Goal: Task Accomplishment & Management: Manage account settings

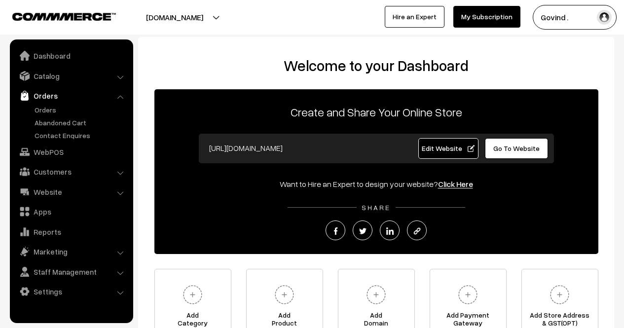
scroll to position [0, 0]
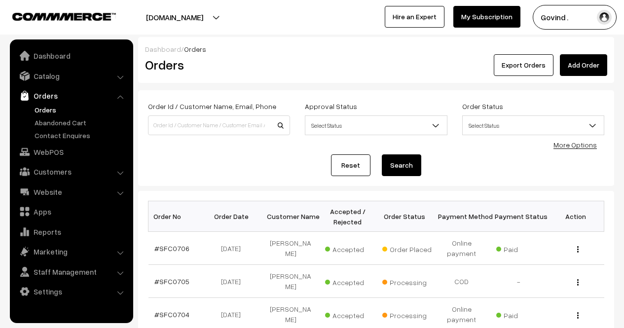
scroll to position [90, 0]
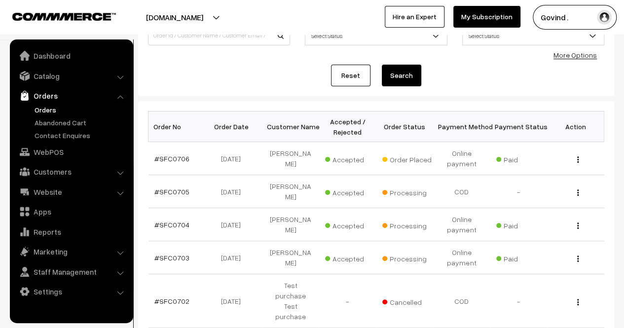
click at [624, 133] on html "Thank you for showing interest. Our team will call you shortly. Close [DOMAIN_N…" at bounding box center [312, 74] width 624 height 328
click at [579, 158] on img "button" at bounding box center [578, 159] width 1 height 6
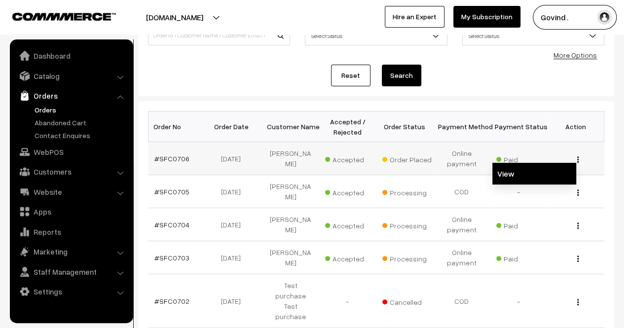
click at [540, 172] on link "View" at bounding box center [535, 174] width 84 height 22
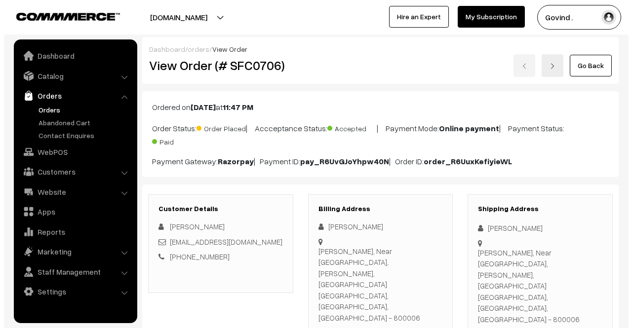
scroll to position [971, 0]
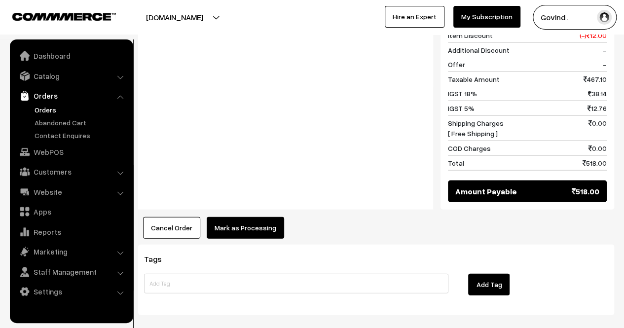
click at [241, 217] on button "Mark as Processing" at bounding box center [245, 228] width 77 height 22
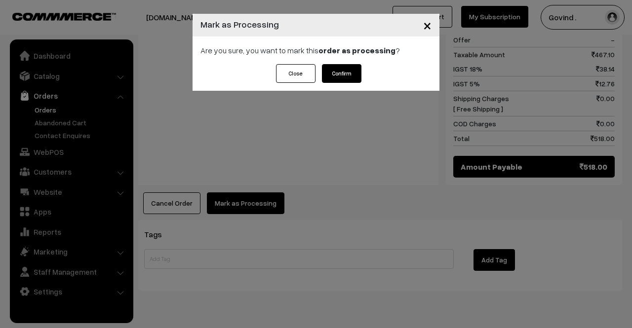
click at [348, 69] on button "Confirm" at bounding box center [341, 73] width 39 height 19
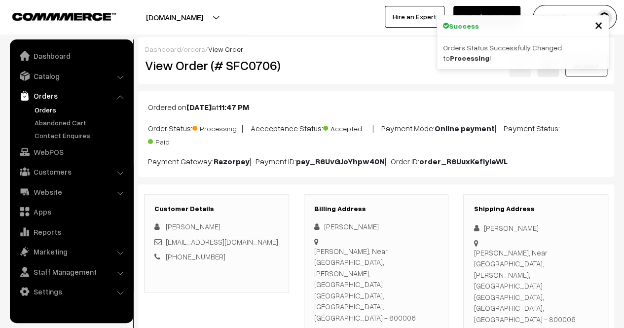
scroll to position [842, 0]
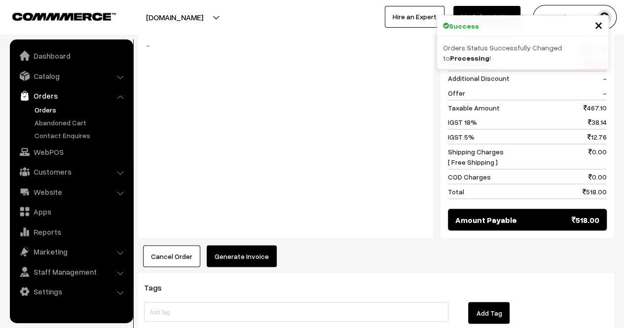
click at [237, 245] on button "Generate Invoice" at bounding box center [242, 256] width 70 height 22
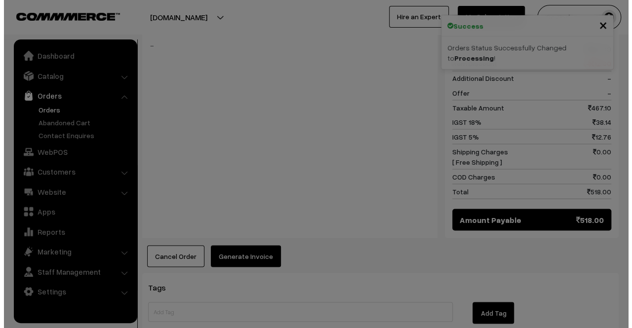
scroll to position [844, 0]
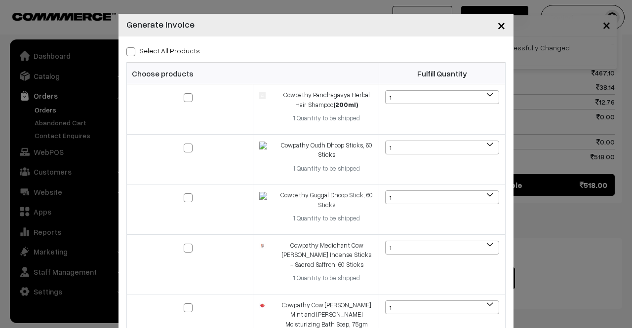
click at [128, 53] on span at bounding box center [130, 51] width 9 height 9
click at [128, 53] on input "Select All Products" at bounding box center [129, 50] width 6 height 6
checkbox input "true"
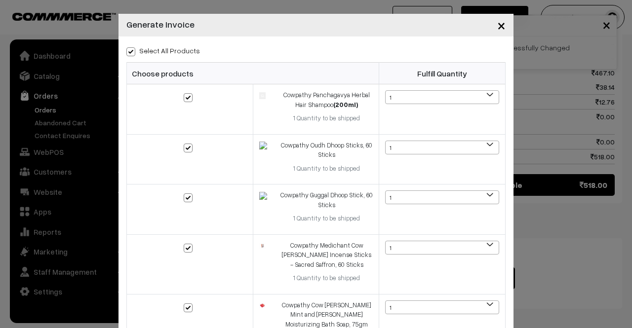
checkbox input "true"
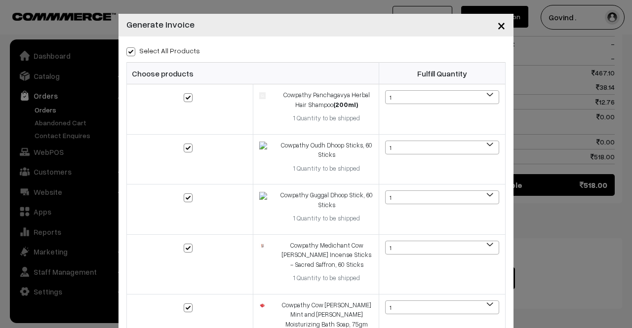
scroll to position [188, 0]
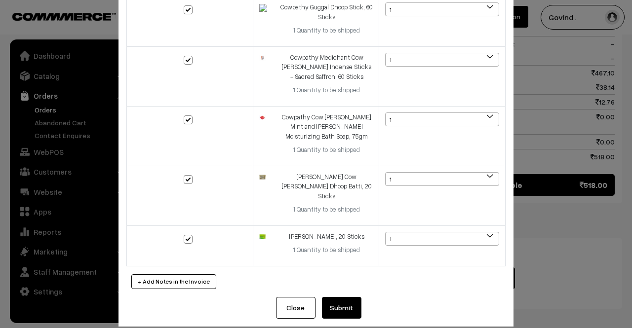
click at [332, 297] on button "Submit" at bounding box center [341, 308] width 39 height 22
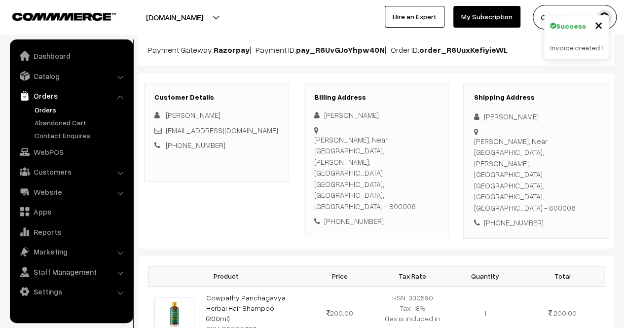
scroll to position [110, 0]
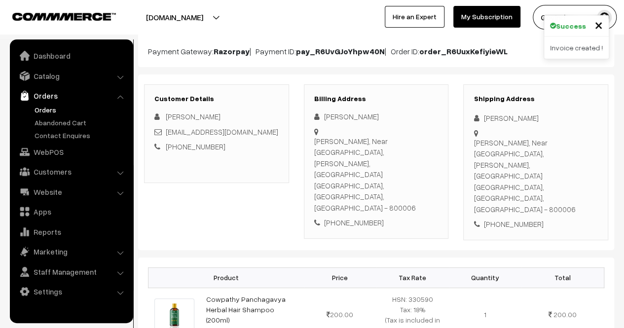
drag, startPoint x: 628, startPoint y: 88, endPoint x: 631, endPoint y: 54, distance: 34.2
click at [624, 54] on html "Thank you for showing interest. Our team will call you shortly. Close [DOMAIN_N…" at bounding box center [312, 54] width 624 height 328
drag, startPoint x: 483, startPoint y: 117, endPoint x: 543, endPoint y: 121, distance: 60.3
click at [543, 121] on div "[PERSON_NAME]" at bounding box center [536, 118] width 124 height 11
copy div "[PERSON_NAME]"
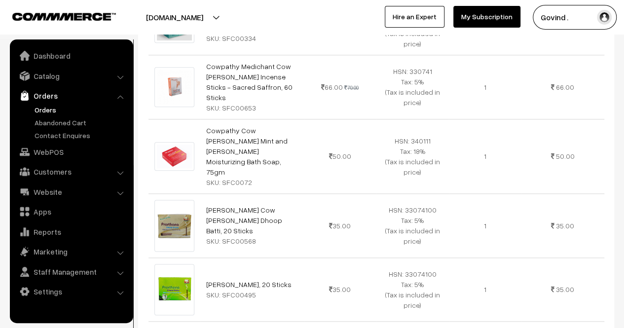
scroll to position [506, 0]
